Goal: Navigation & Orientation: Find specific page/section

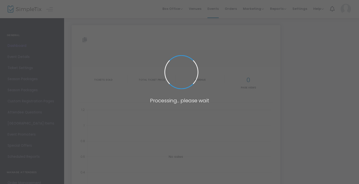
type input "https://www.simpletix.com/e/the-13th-annual-great-pumpkin-festival-tickets-2328…"
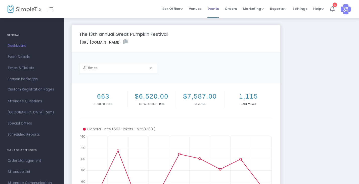
click at [213, 8] on span "Events" at bounding box center [213, 8] width 11 height 13
